Goal: Information Seeking & Learning: Learn about a topic

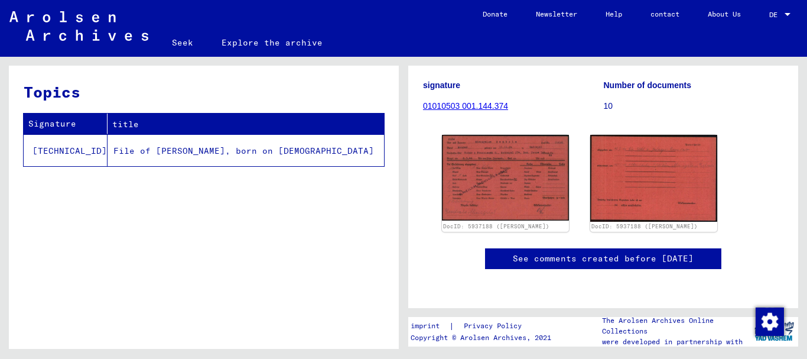
scroll to position [155, 0]
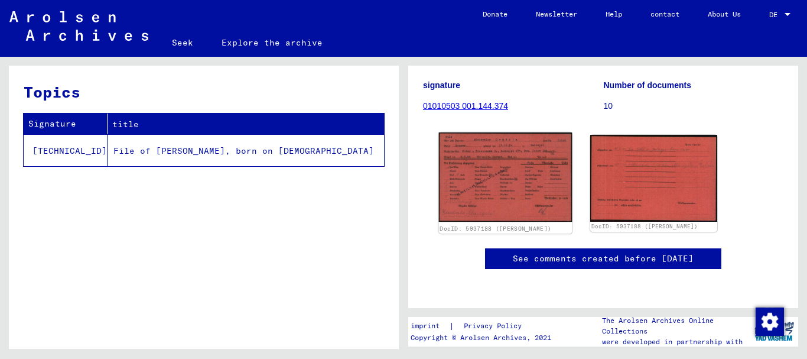
click at [473, 196] on img at bounding box center [506, 176] width 134 height 89
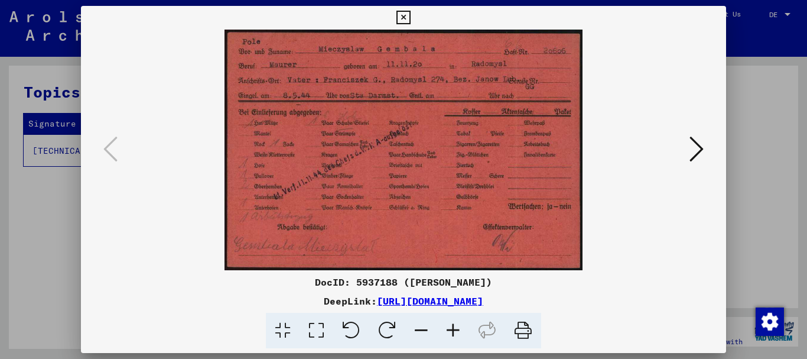
click at [473, 196] on img at bounding box center [403, 150] width 565 height 240
click at [697, 158] on icon at bounding box center [696, 149] width 14 height 28
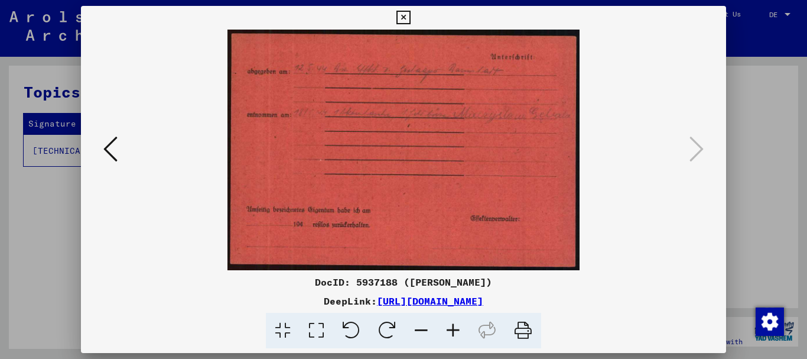
click at [398, 16] on icon at bounding box center [403, 18] width 14 height 14
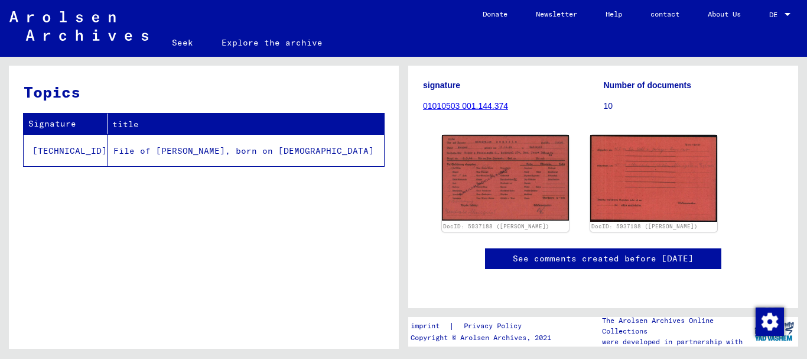
click at [321, 151] on font "File of [PERSON_NAME], born on [DEMOGRAPHIC_DATA]" at bounding box center [243, 150] width 261 height 11
click at [269, 151] on font "File of [PERSON_NAME], born on [DEMOGRAPHIC_DATA]" at bounding box center [243, 150] width 261 height 11
click at [268, 150] on font "File of [PERSON_NAME], born on [DEMOGRAPHIC_DATA]" at bounding box center [243, 150] width 261 height 11
click at [282, 147] on font "File of [PERSON_NAME], born on [DEMOGRAPHIC_DATA]" at bounding box center [243, 150] width 261 height 11
